Goal: Transaction & Acquisition: Purchase product/service

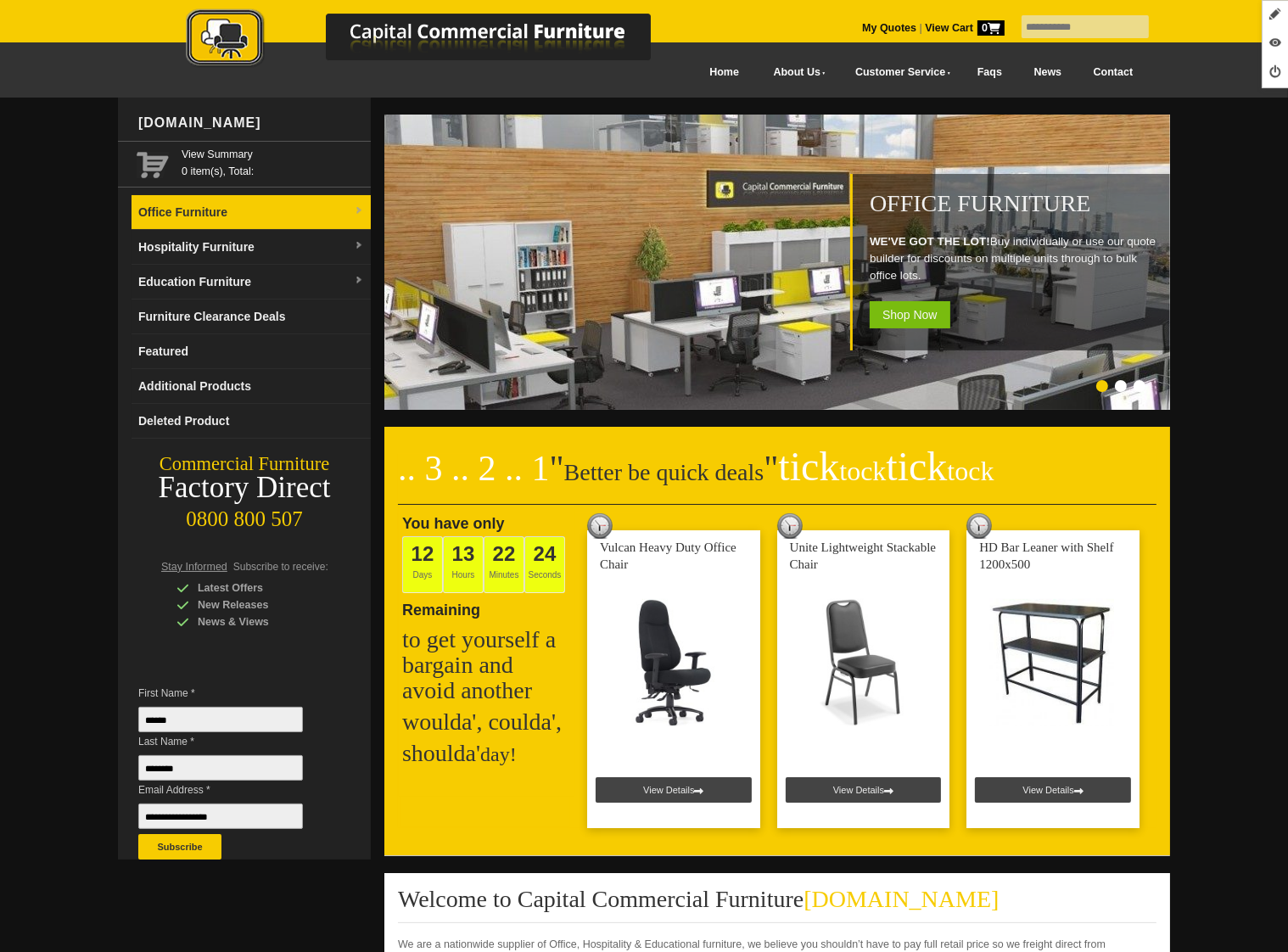
click at [241, 227] on link "Office Furniture" at bounding box center [251, 212] width 239 height 35
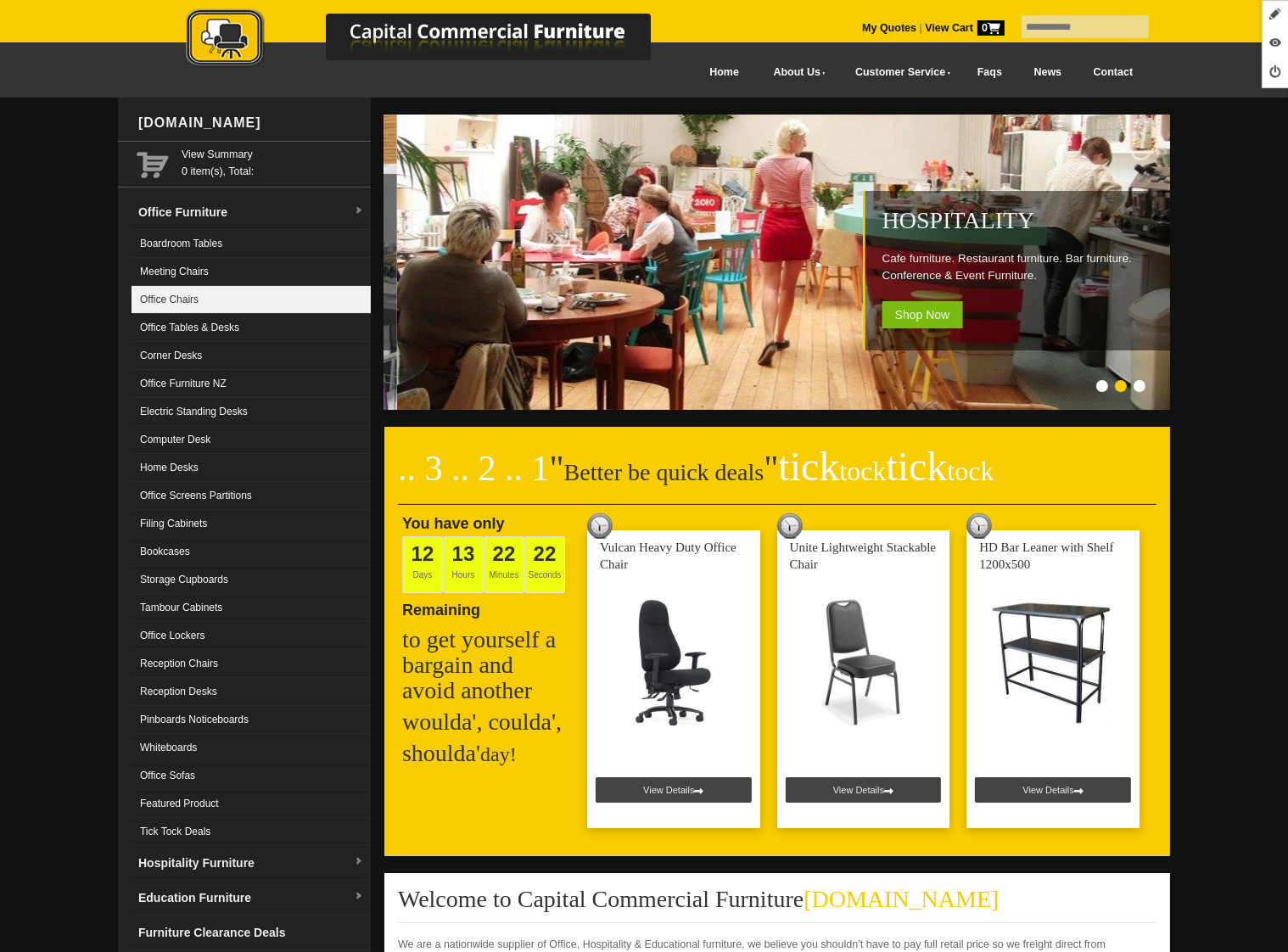
click at [216, 295] on link "Office Chairs" at bounding box center [251, 299] width 239 height 28
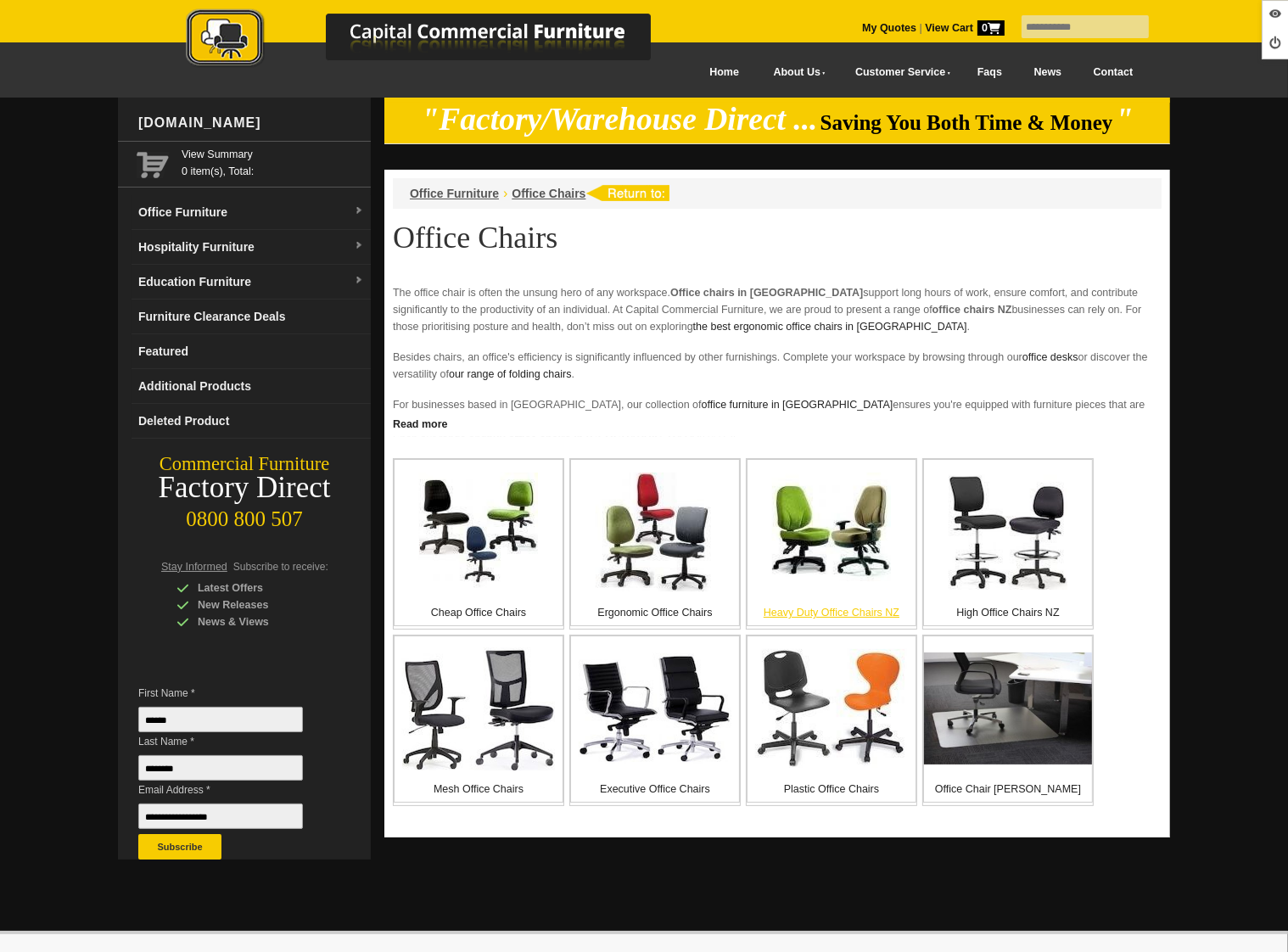
click at [802, 551] on img at bounding box center [832, 533] width 119 height 119
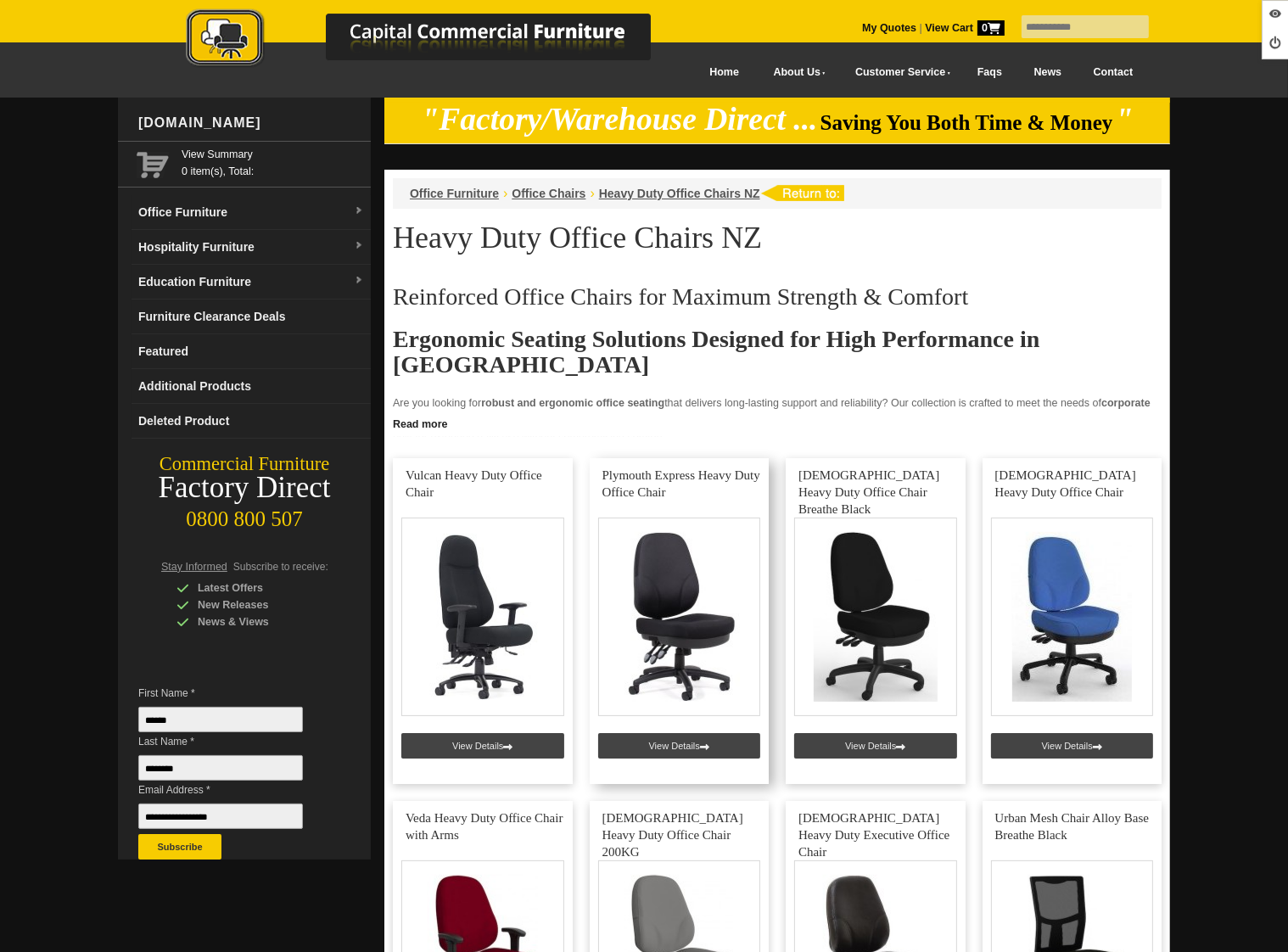
click at [696, 743] on link at bounding box center [679, 621] width 179 height 326
